Goal: Download file/media

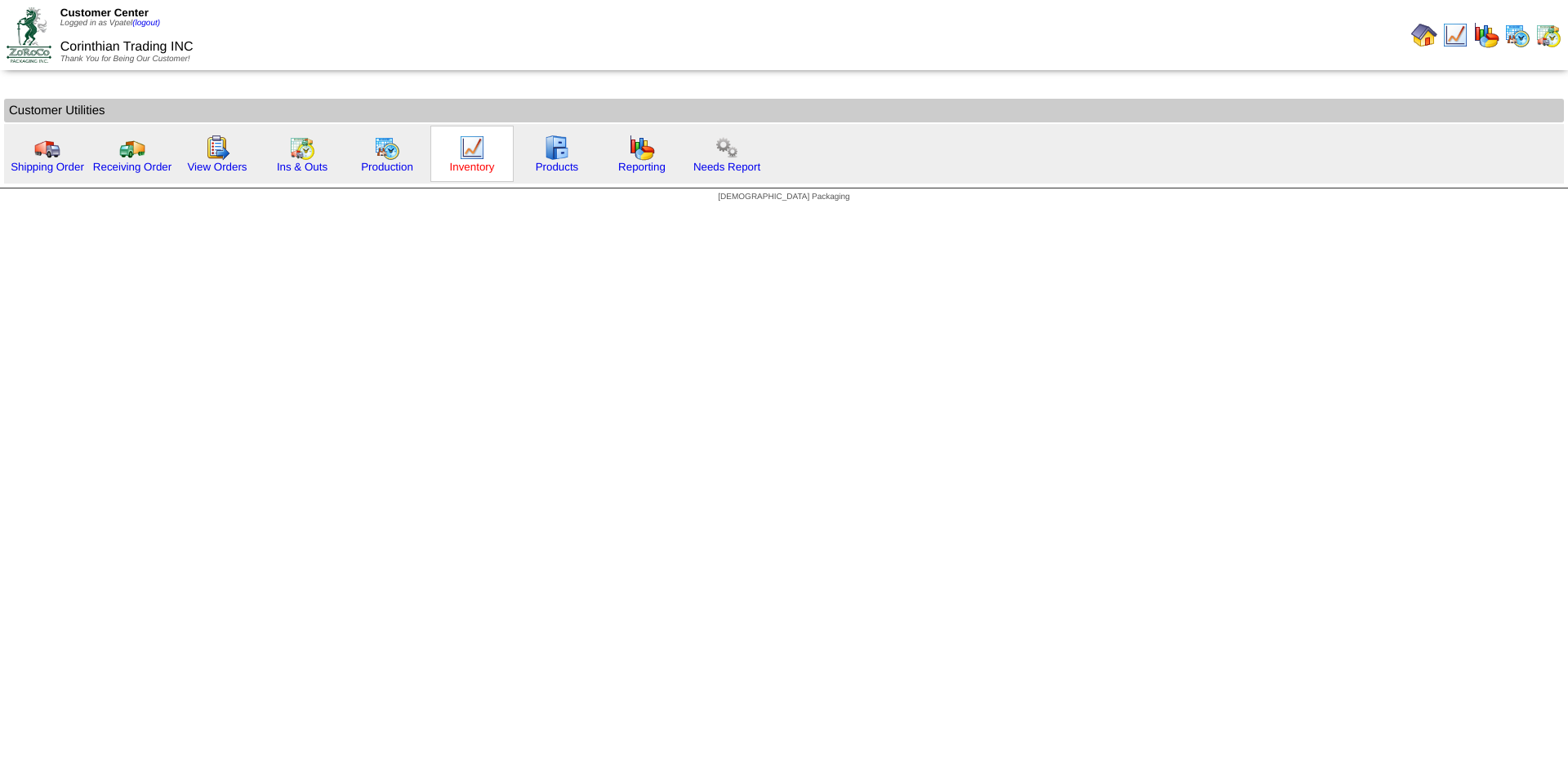
click at [475, 163] on link "Inventory" at bounding box center [472, 167] width 45 height 12
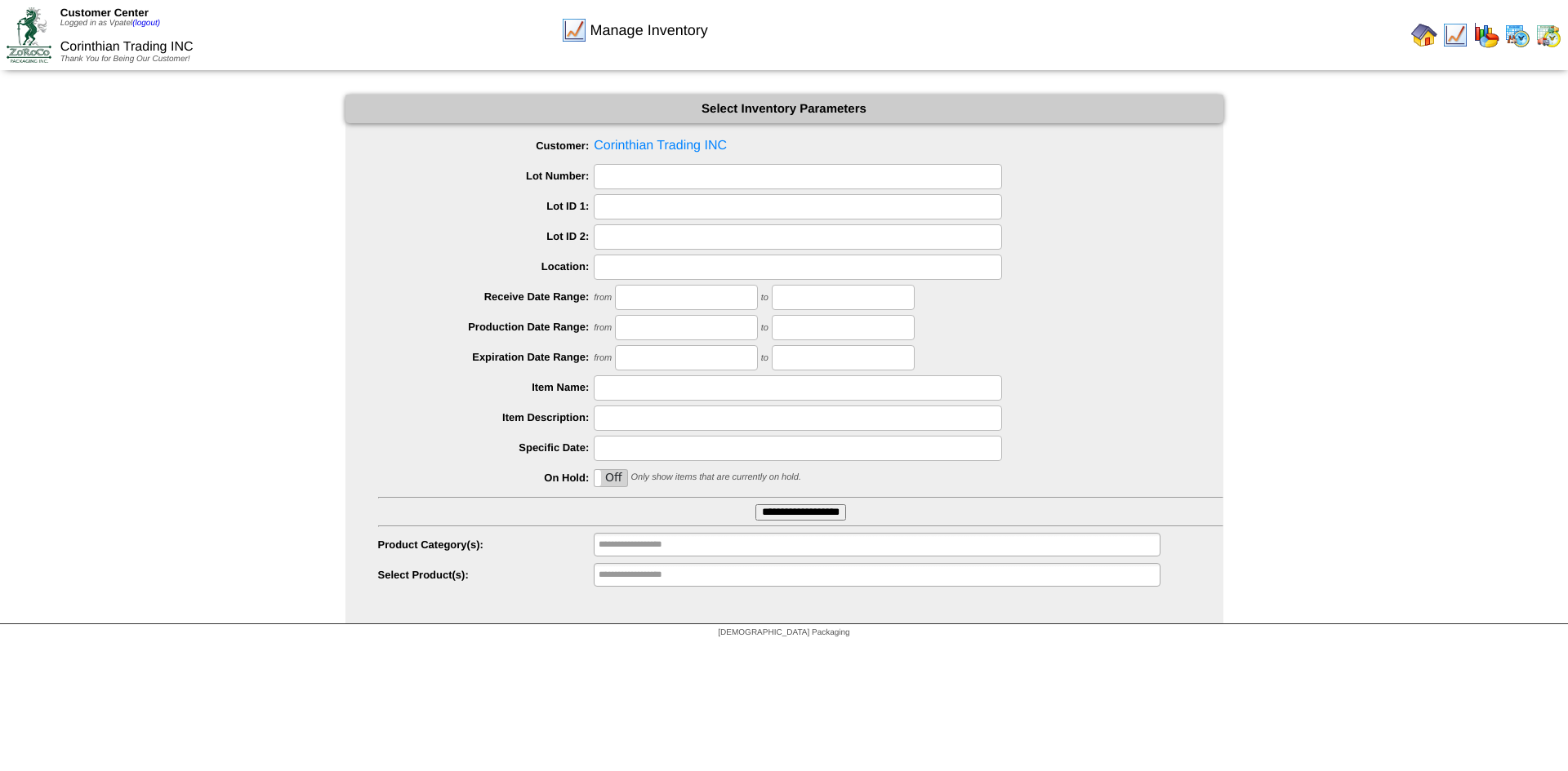
click at [819, 510] on input "**********" at bounding box center [801, 512] width 91 height 16
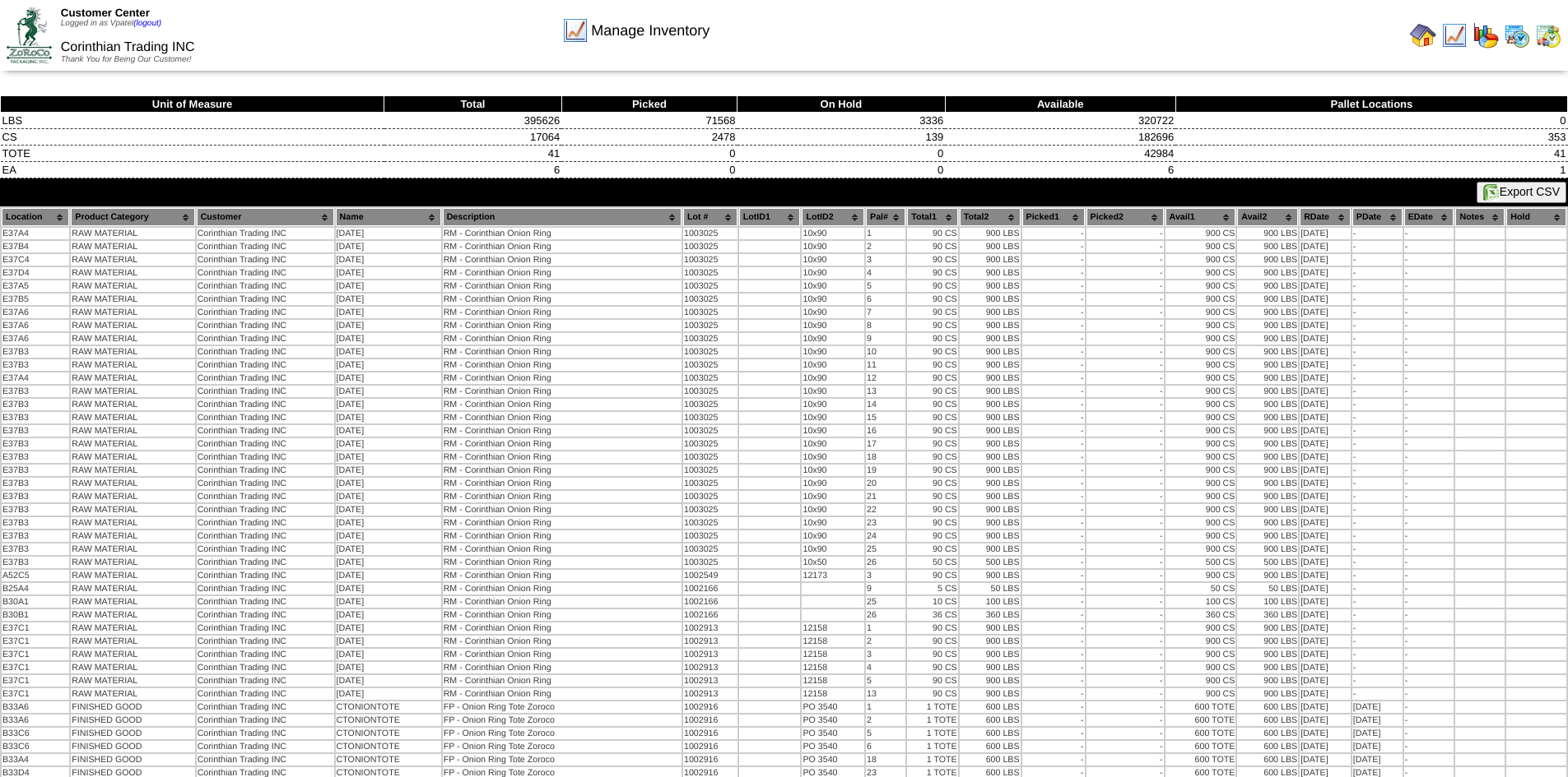
click at [1512, 194] on button "Export CSV" at bounding box center [1521, 192] width 90 height 21
